Goal: Download file/media

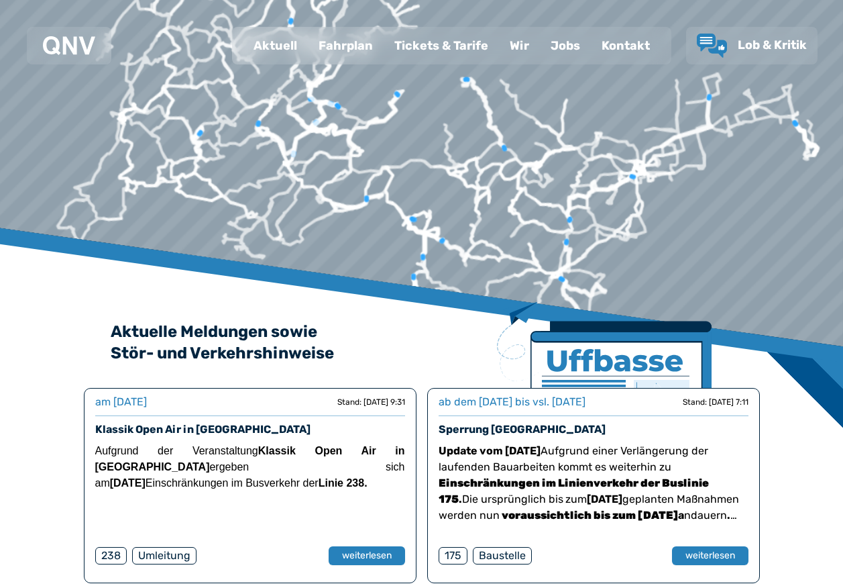
scroll to position [67, 0]
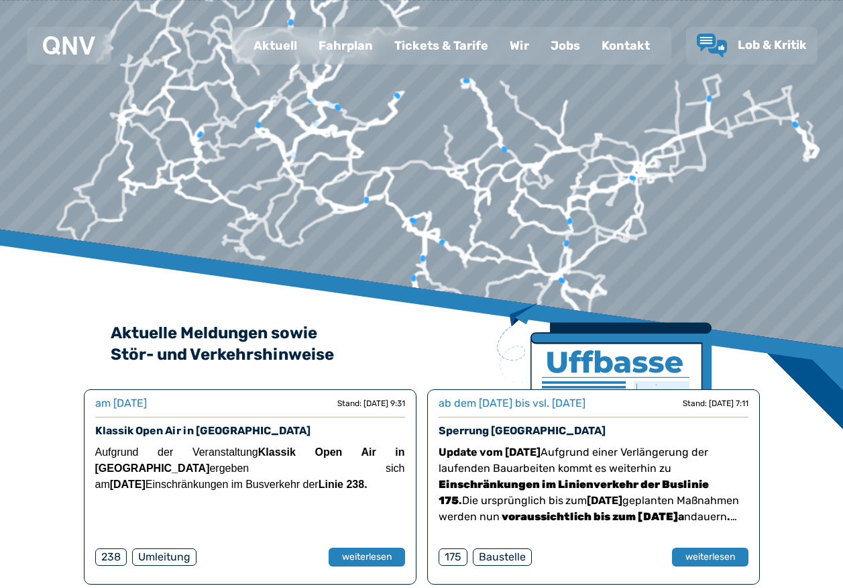
click at [300, 45] on div "Aktuell" at bounding box center [275, 45] width 65 height 35
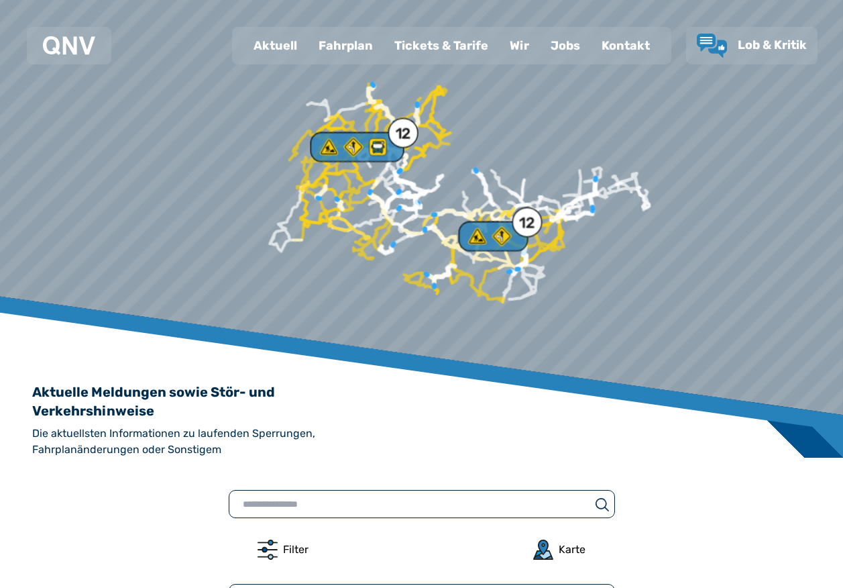
click at [283, 500] on input "text" at bounding box center [410, 503] width 362 height 19
type input "***"
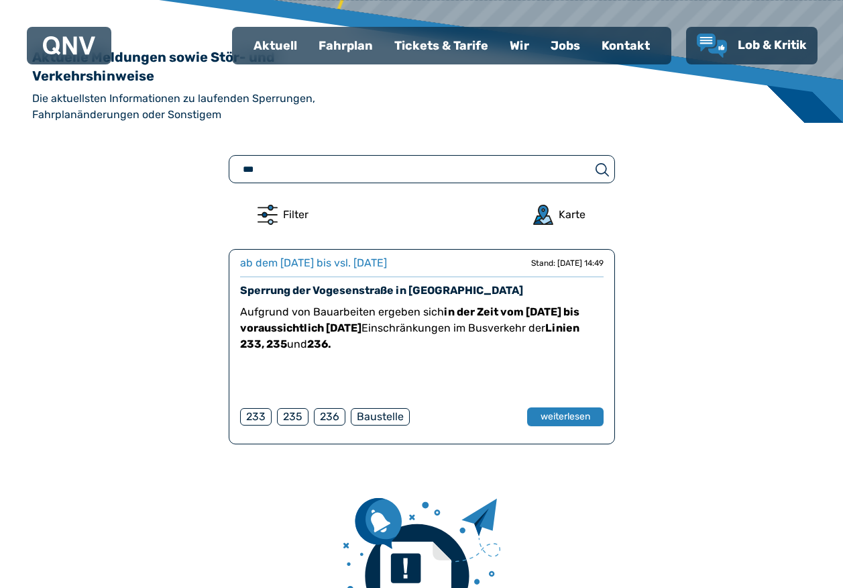
scroll to position [335, 0]
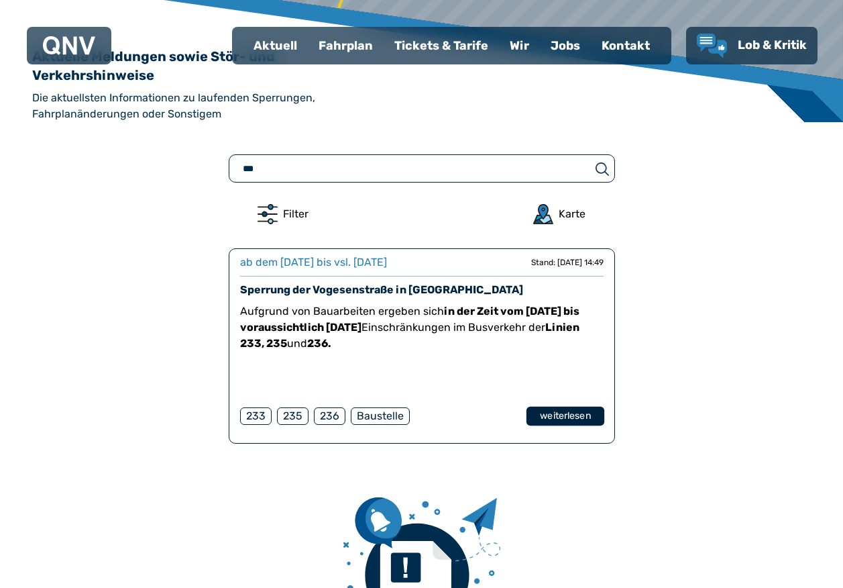
click at [568, 415] on button "weiterlesen" at bounding box center [565, 416] width 78 height 19
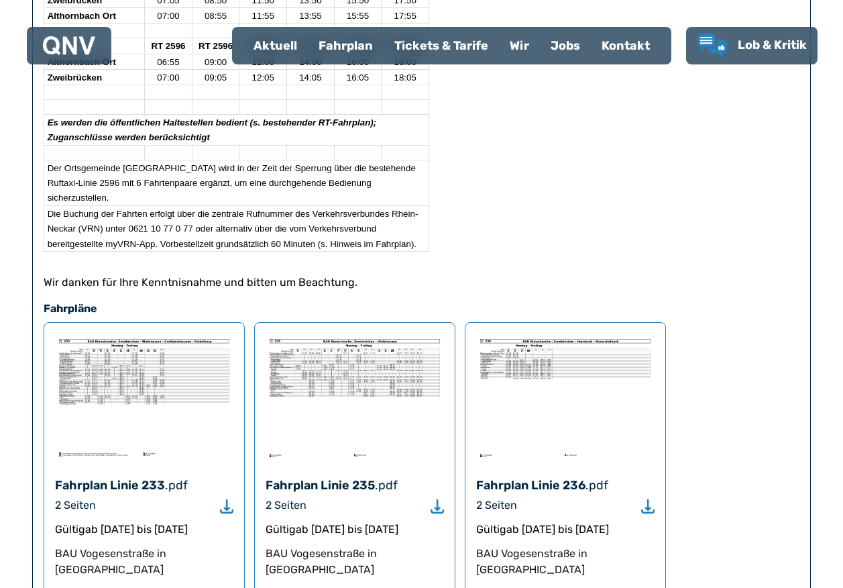
scroll to position [1061, 0]
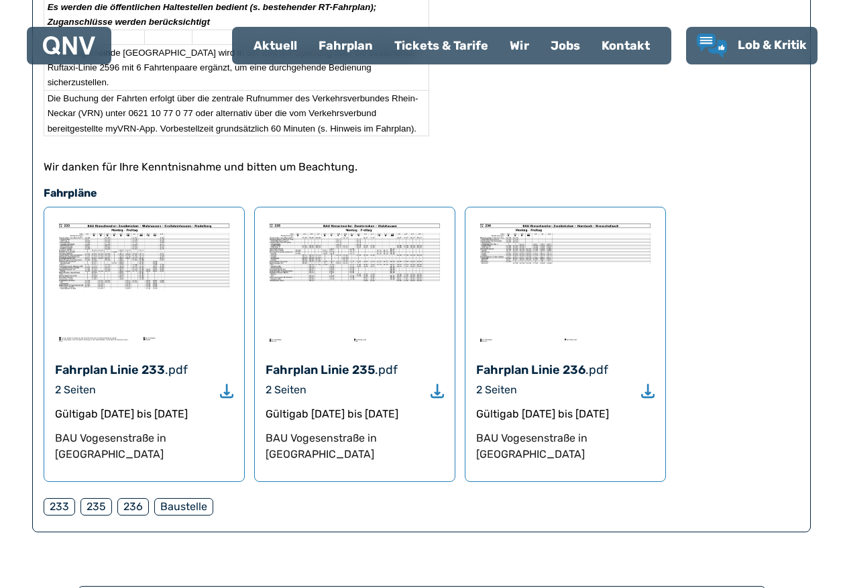
click at [228, 383] on icon "Download" at bounding box center [226, 390] width 13 height 15
